Goal: Information Seeking & Learning: Learn about a topic

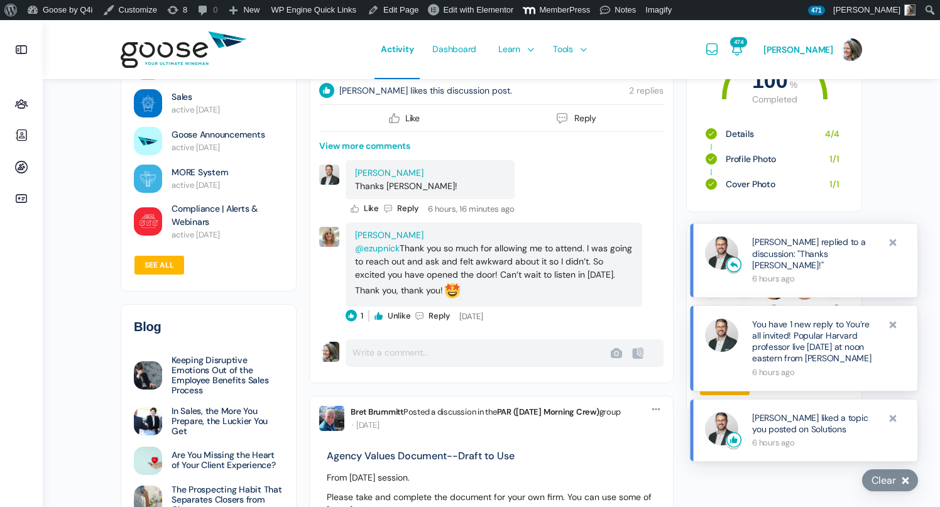
scroll to position [737, 0]
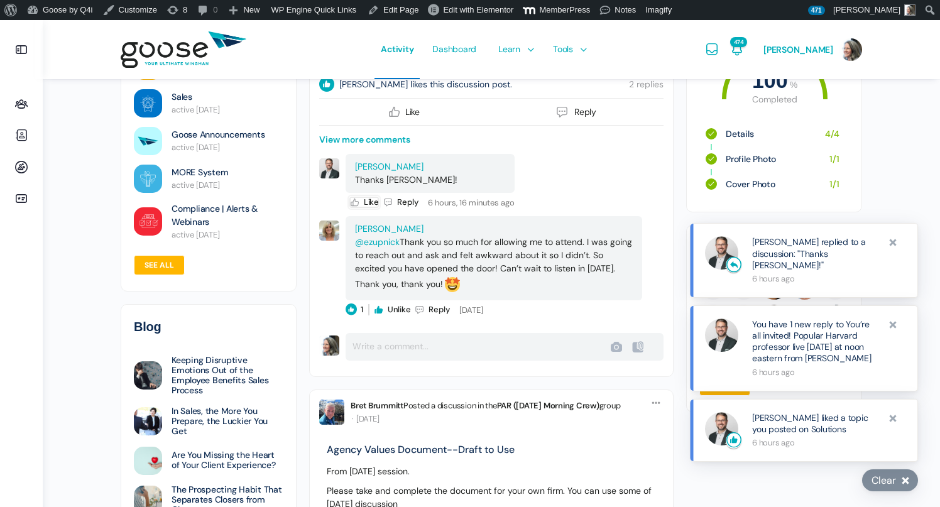
click at [354, 201] on icon at bounding box center [354, 202] width 11 height 11
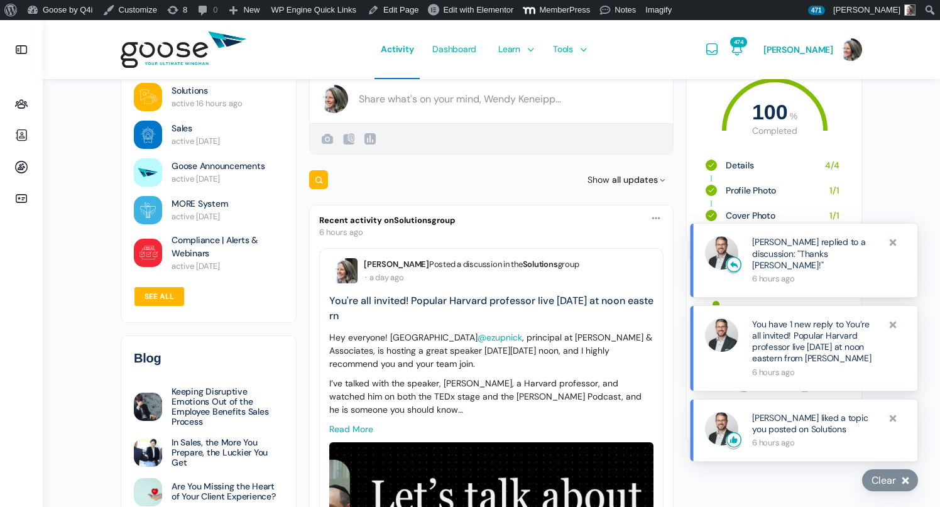
scroll to position [0, 0]
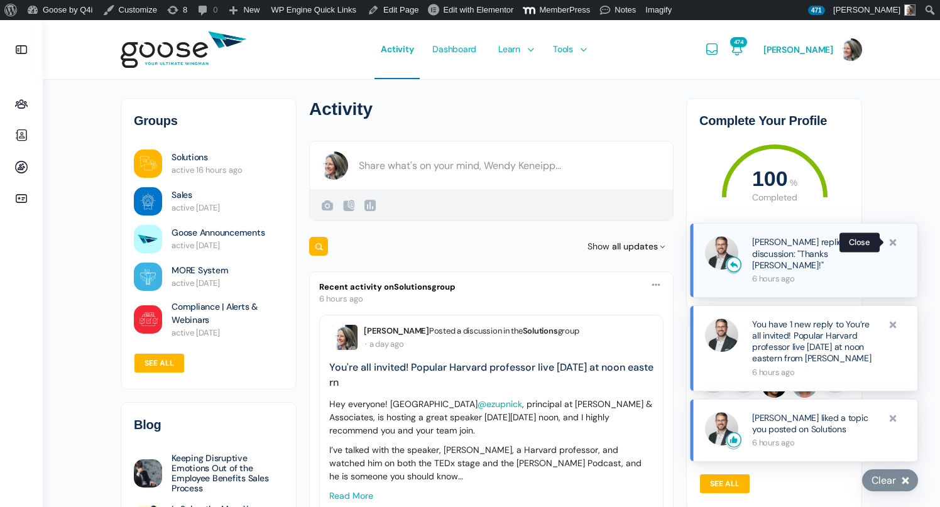
click at [893, 249] on span at bounding box center [892, 242] width 13 height 13
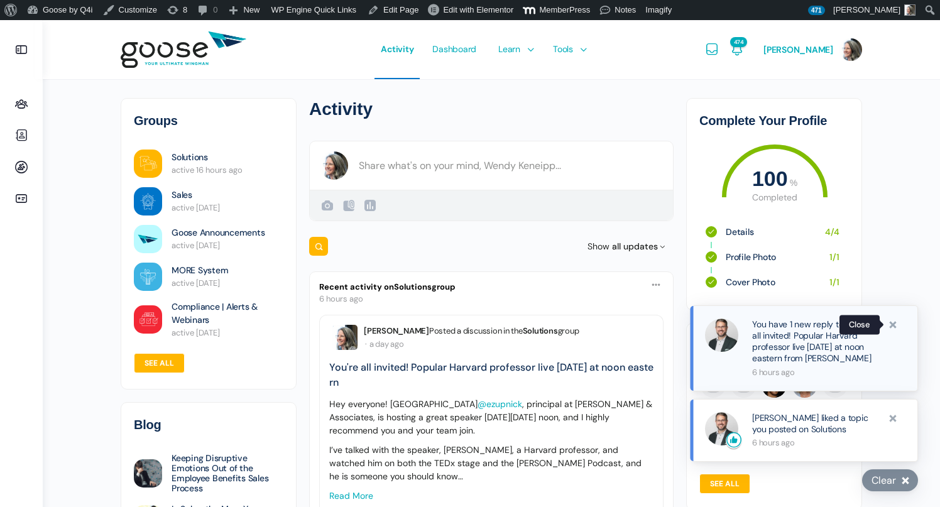
click at [895, 323] on span at bounding box center [892, 324] width 13 height 13
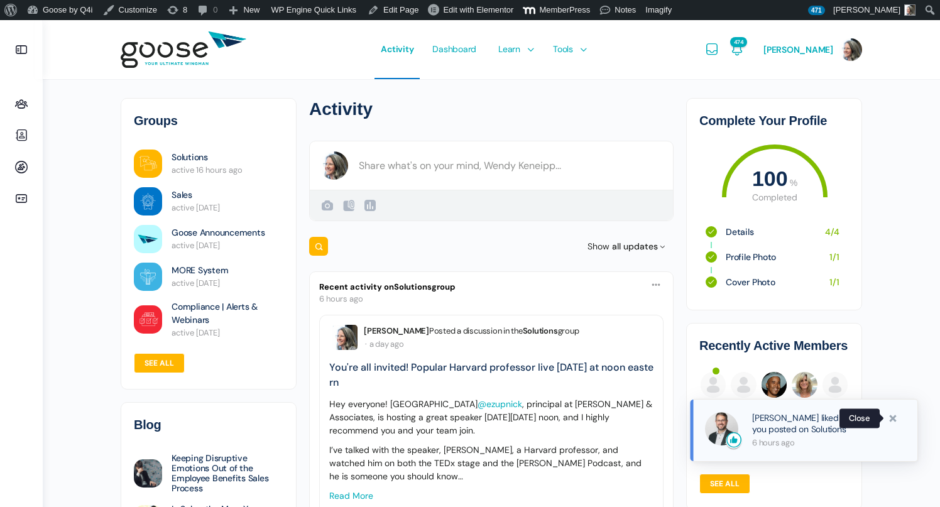
click at [893, 415] on span at bounding box center [892, 418] width 13 height 13
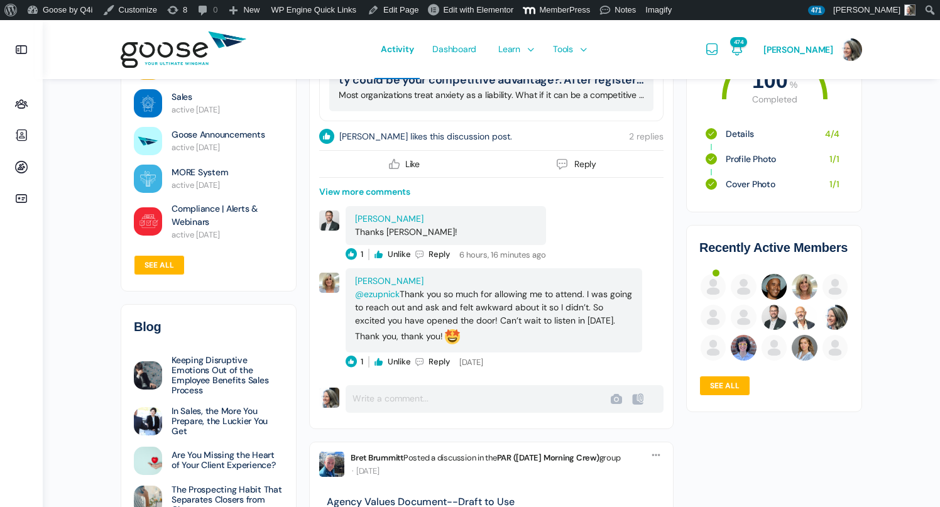
scroll to position [698, 0]
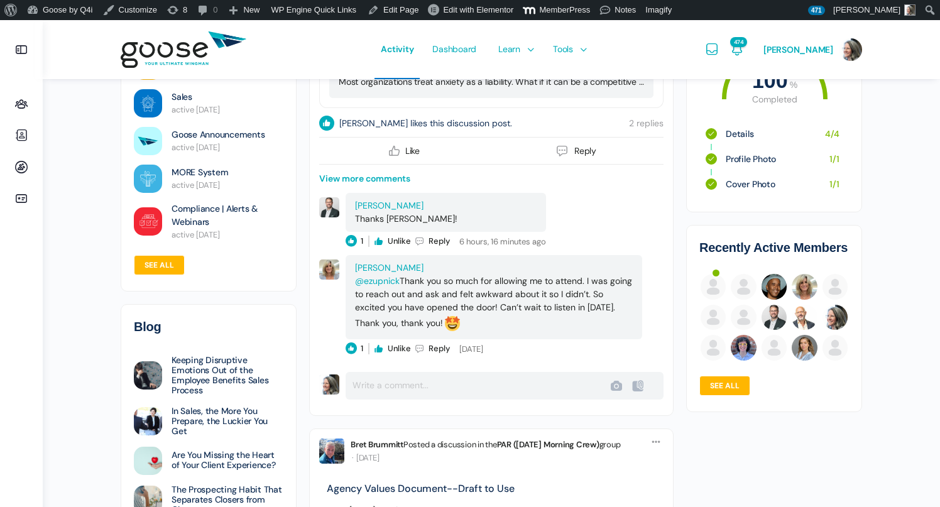
click at [388, 385] on form "Comment Post Cancel Upload Failed" at bounding box center [491, 386] width 344 height 28
type input "Save"
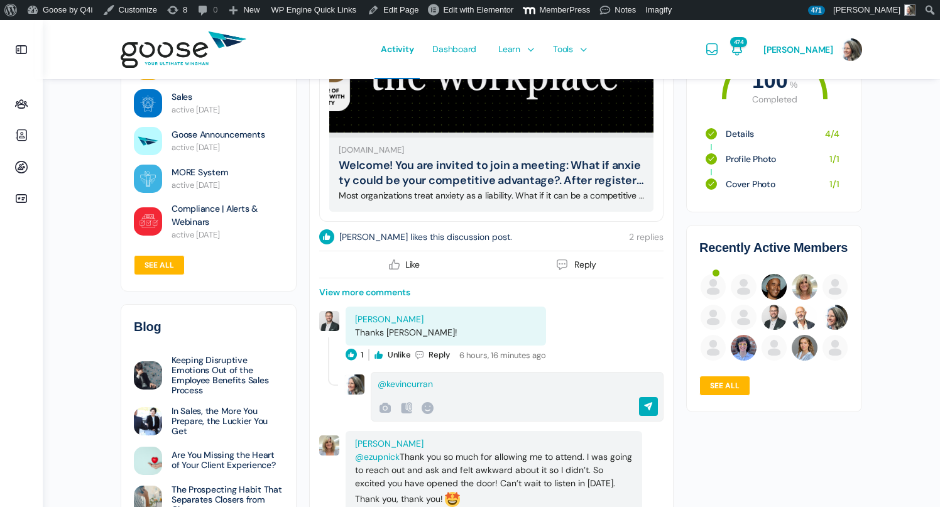
scroll to position [575, 0]
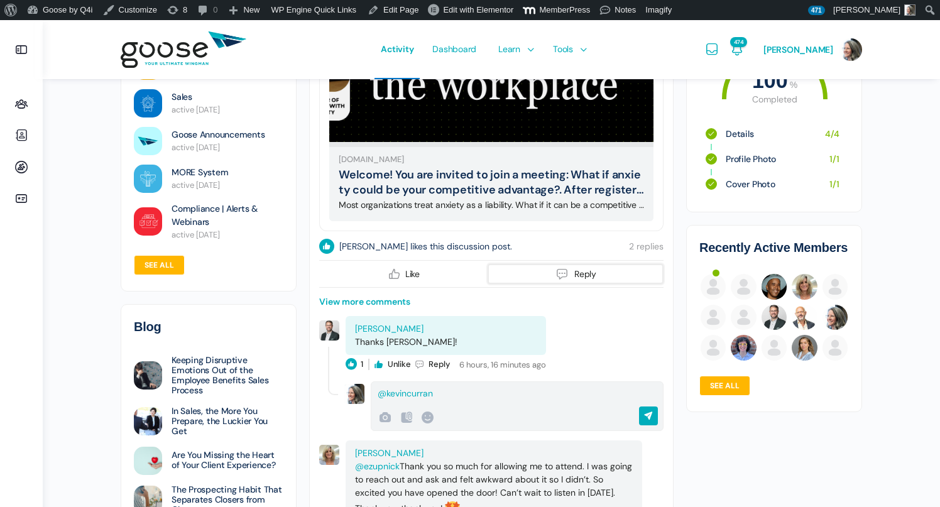
click at [565, 271] on icon at bounding box center [562, 273] width 15 height 15
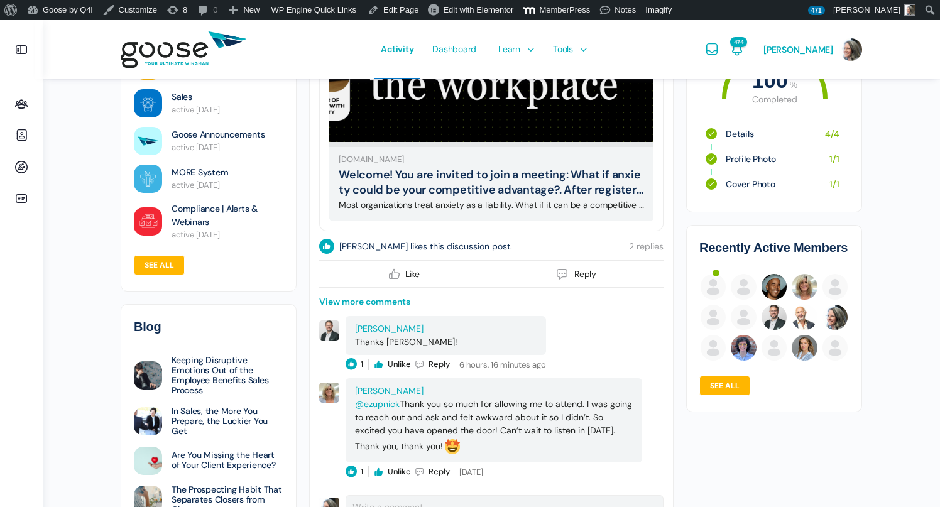
scroll to position [582, 0]
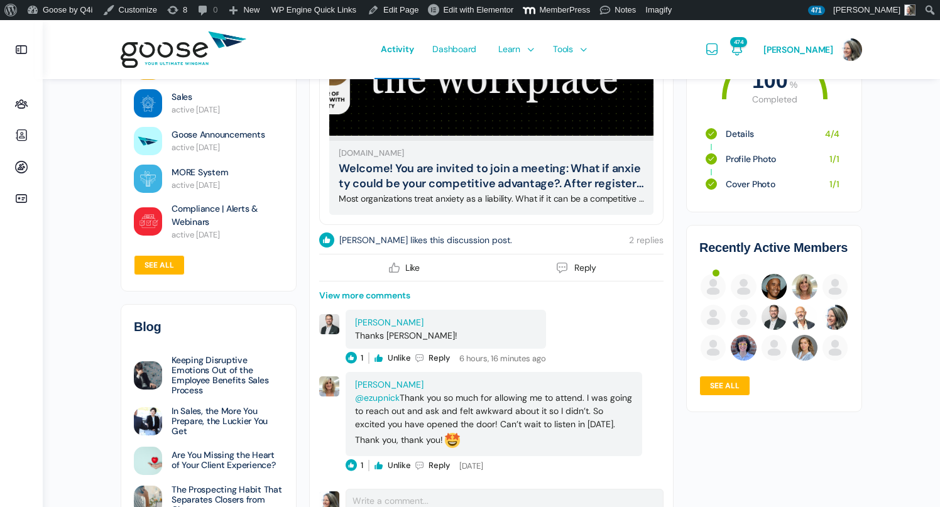
click at [374, 295] on link "View more comments" at bounding box center [364, 295] width 91 height 13
type input "Post"
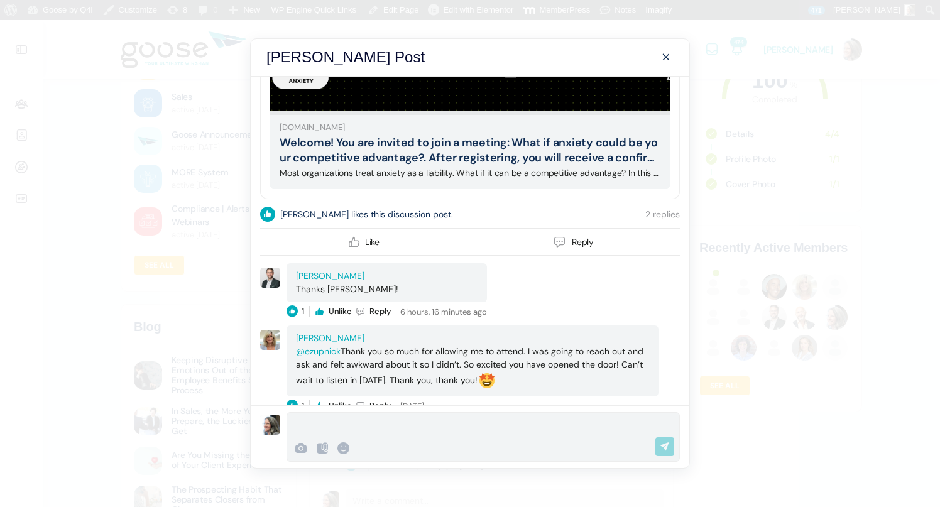
scroll to position [395, 0]
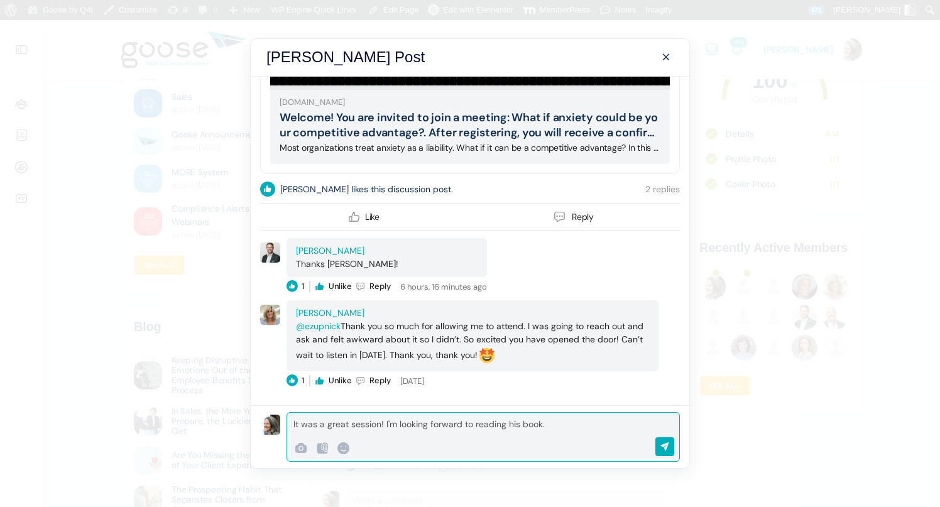
click at [667, 443] on input "Save" at bounding box center [668, 446] width 26 height 19
type input "Post"
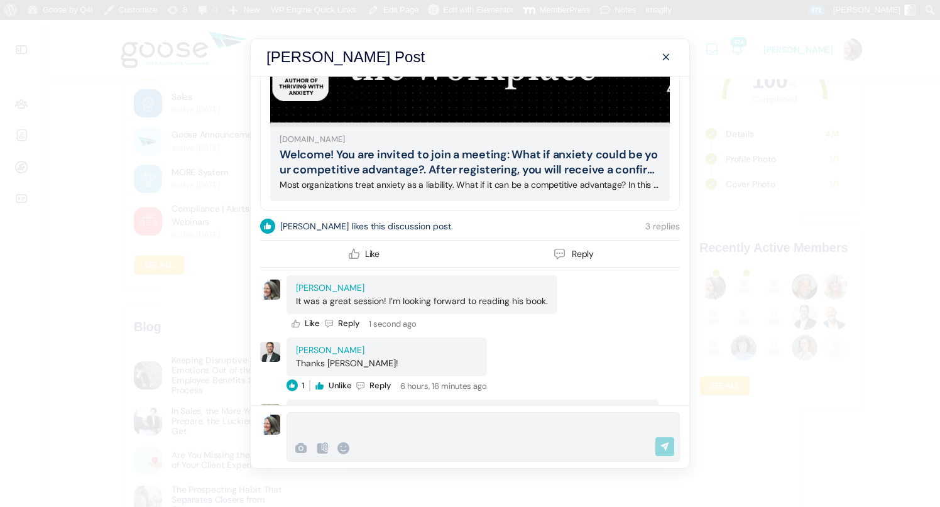
scroll to position [349, 0]
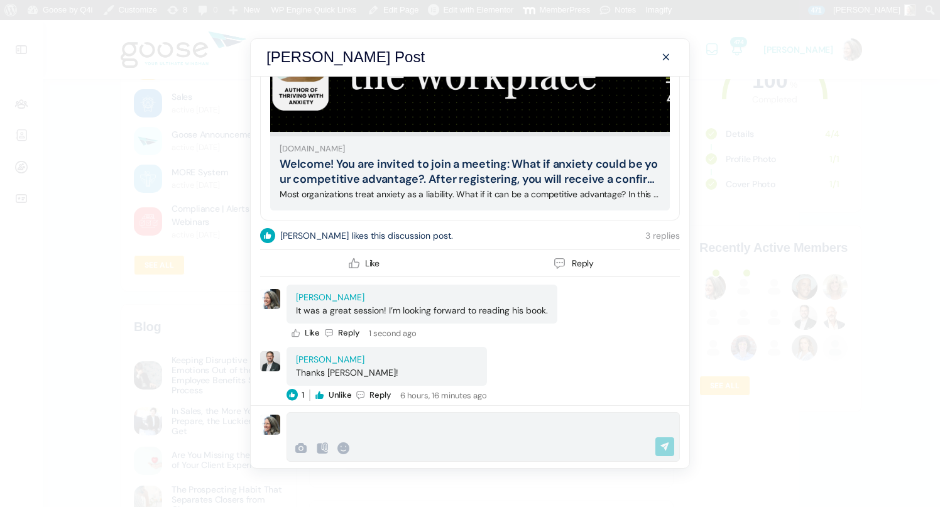
click at [665, 54] on span at bounding box center [665, 57] width 15 height 15
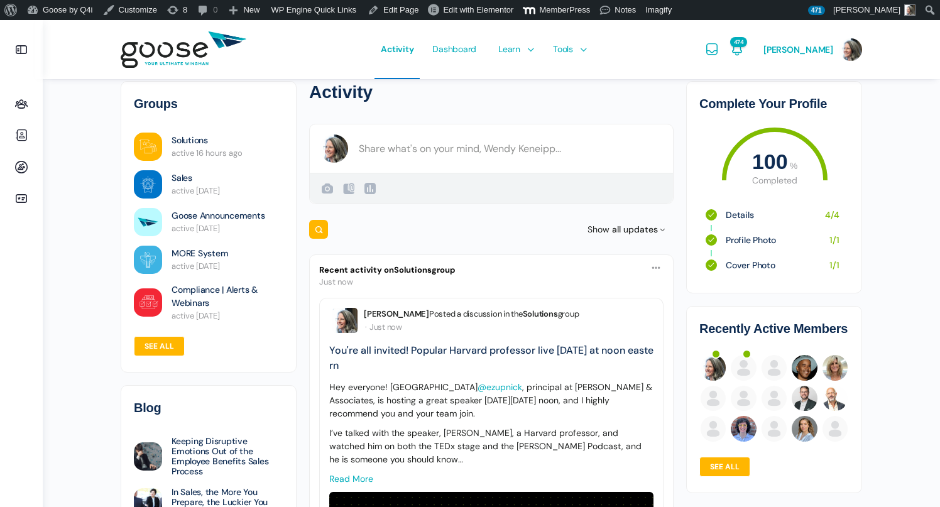
scroll to position [0, 0]
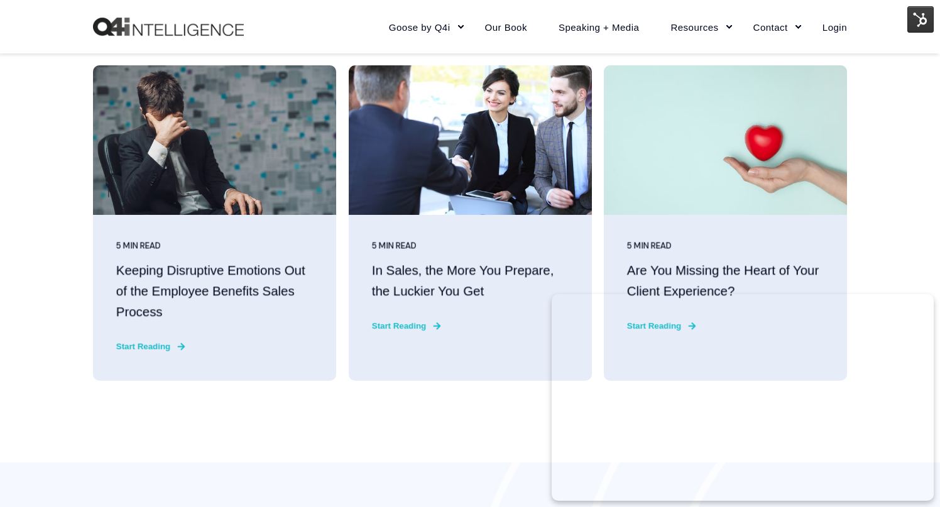
scroll to position [3205, 0]
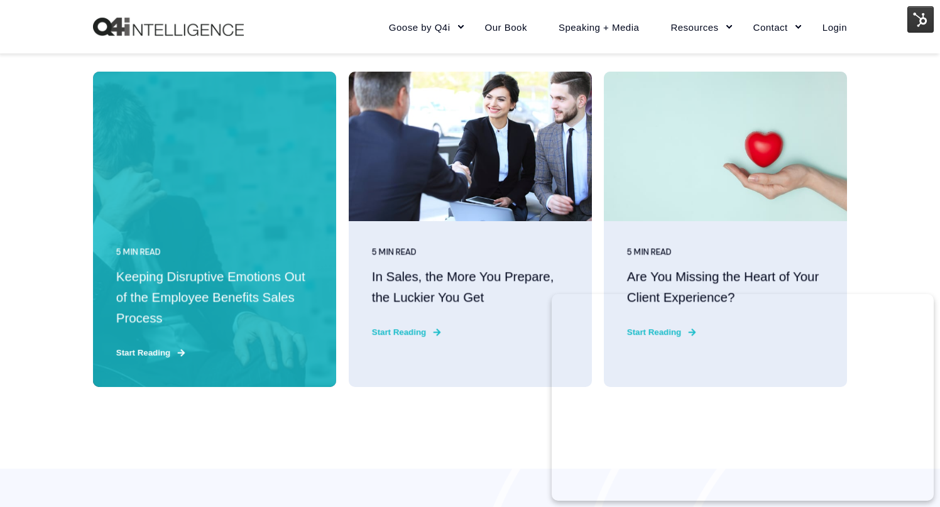
click at [209, 291] on "Keeping Disruptive Emotions Out of the Employee Benefits Sales Process" at bounding box center [214, 298] width 197 height 62
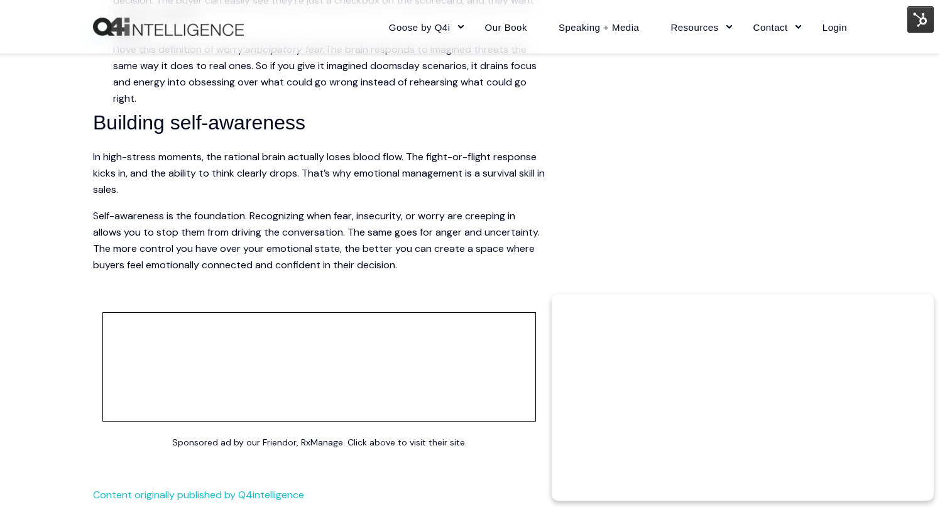
scroll to position [2096, 0]
